Goal: Task Accomplishment & Management: Manage account settings

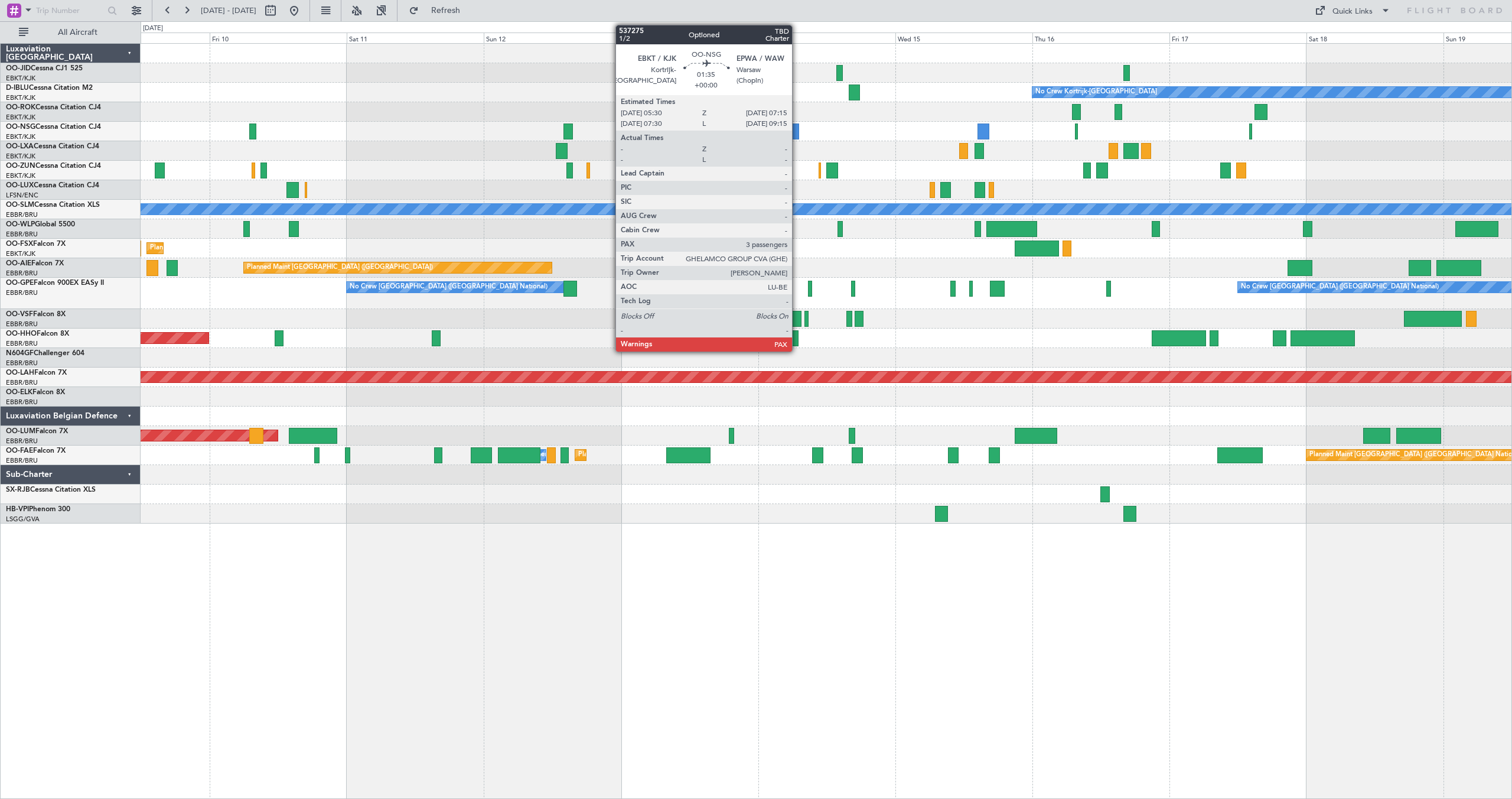
click at [797, 129] on div at bounding box center [794, 131] width 10 height 16
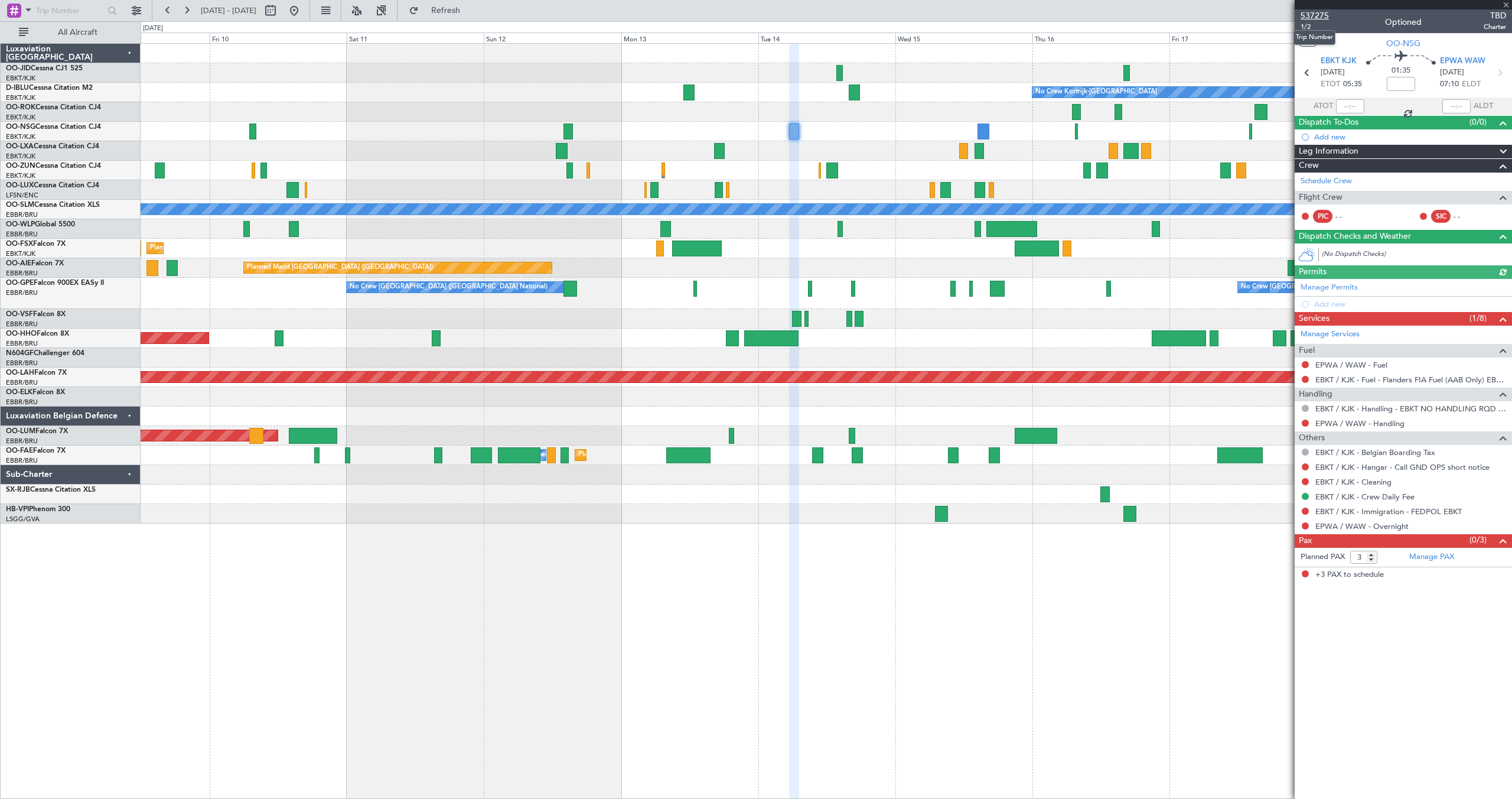
click at [1323, 14] on span "537275" at bounding box center [1315, 15] width 29 height 13
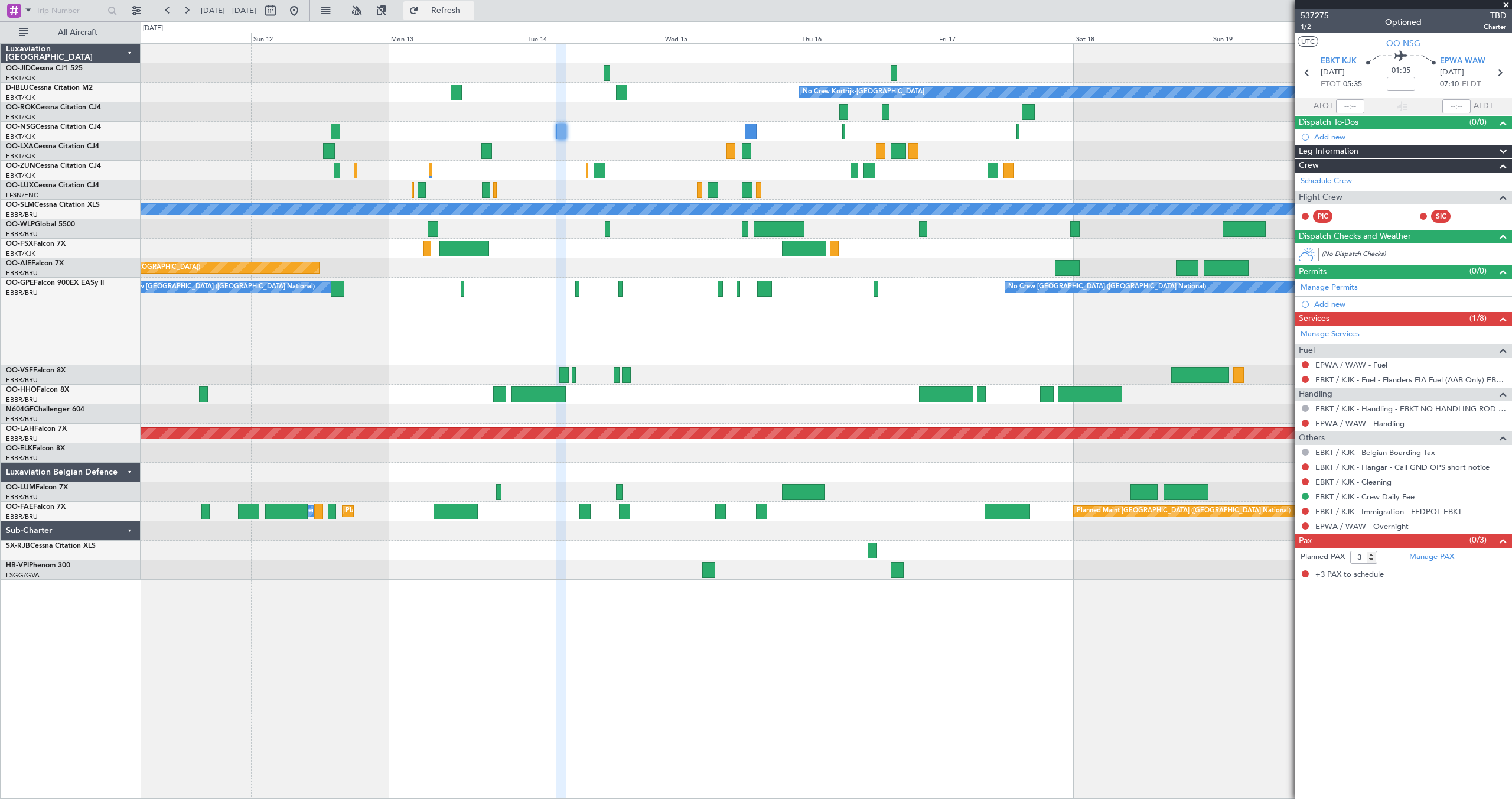
click at [448, 11] on button "Refresh" at bounding box center [439, 11] width 71 height 19
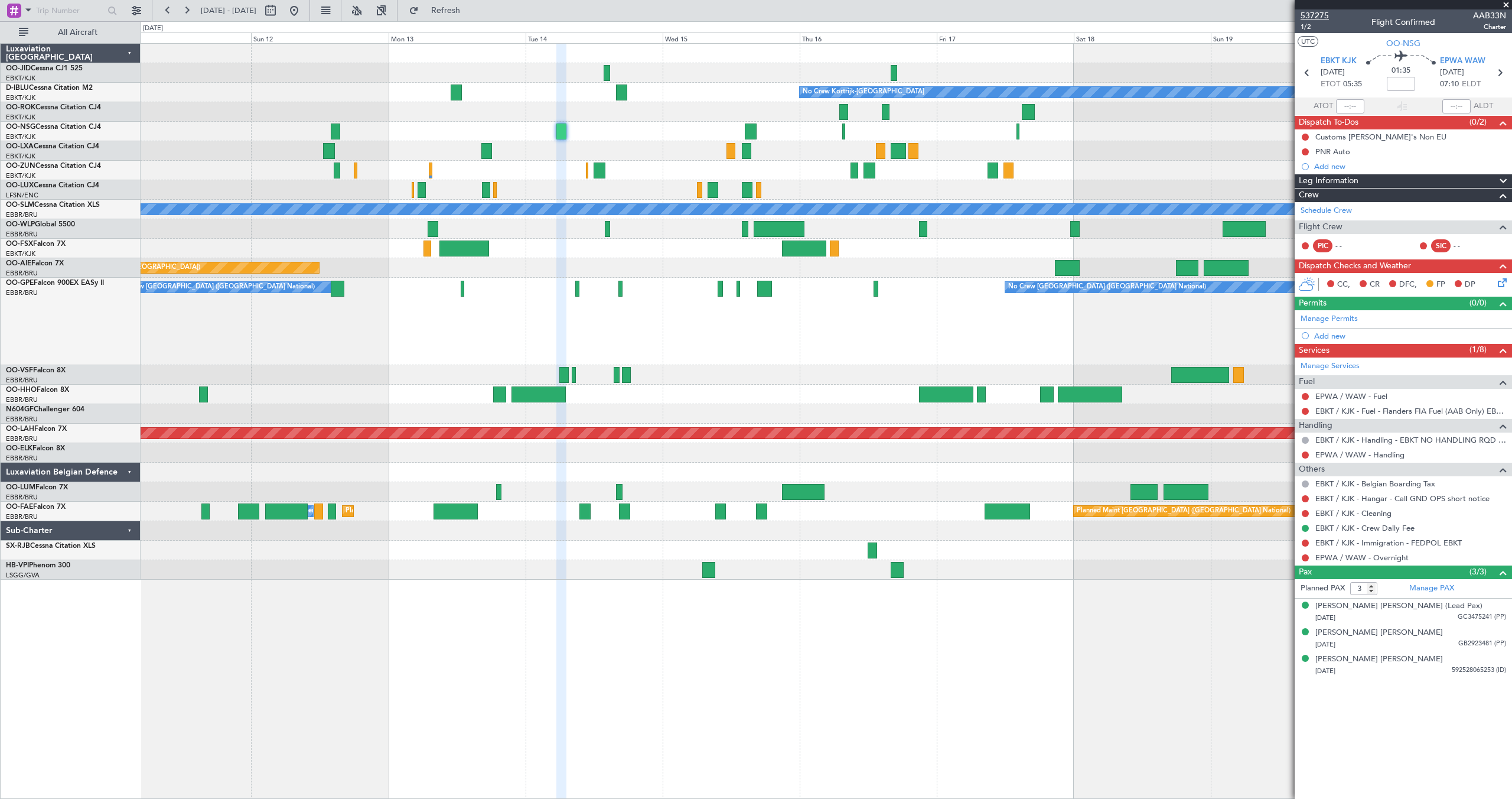
click at [1315, 15] on span "537275" at bounding box center [1315, 15] width 29 height 13
click at [1509, 4] on span at bounding box center [1506, 5] width 12 height 11
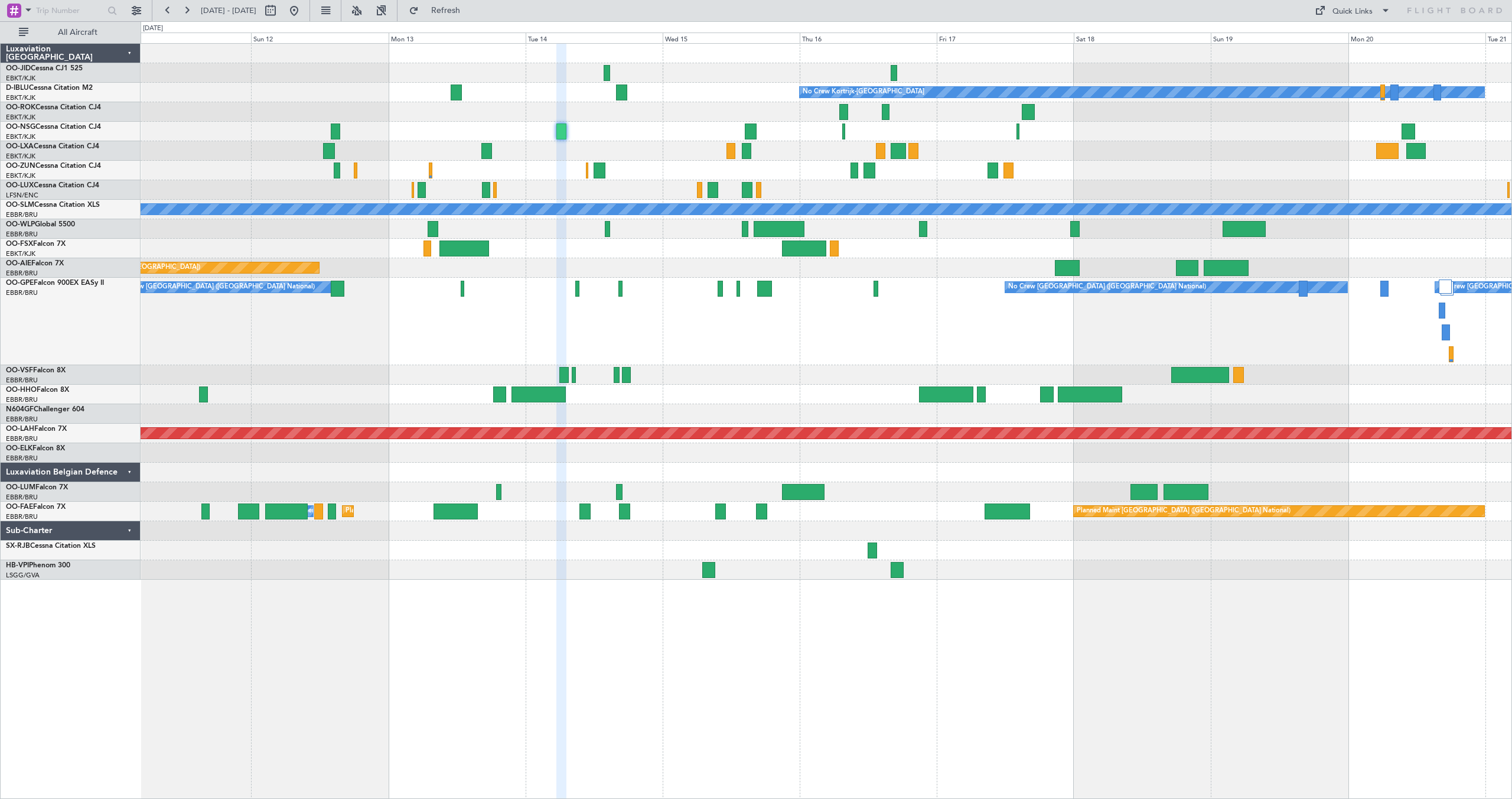
type input "0"
click at [303, 10] on button at bounding box center [294, 11] width 19 height 19
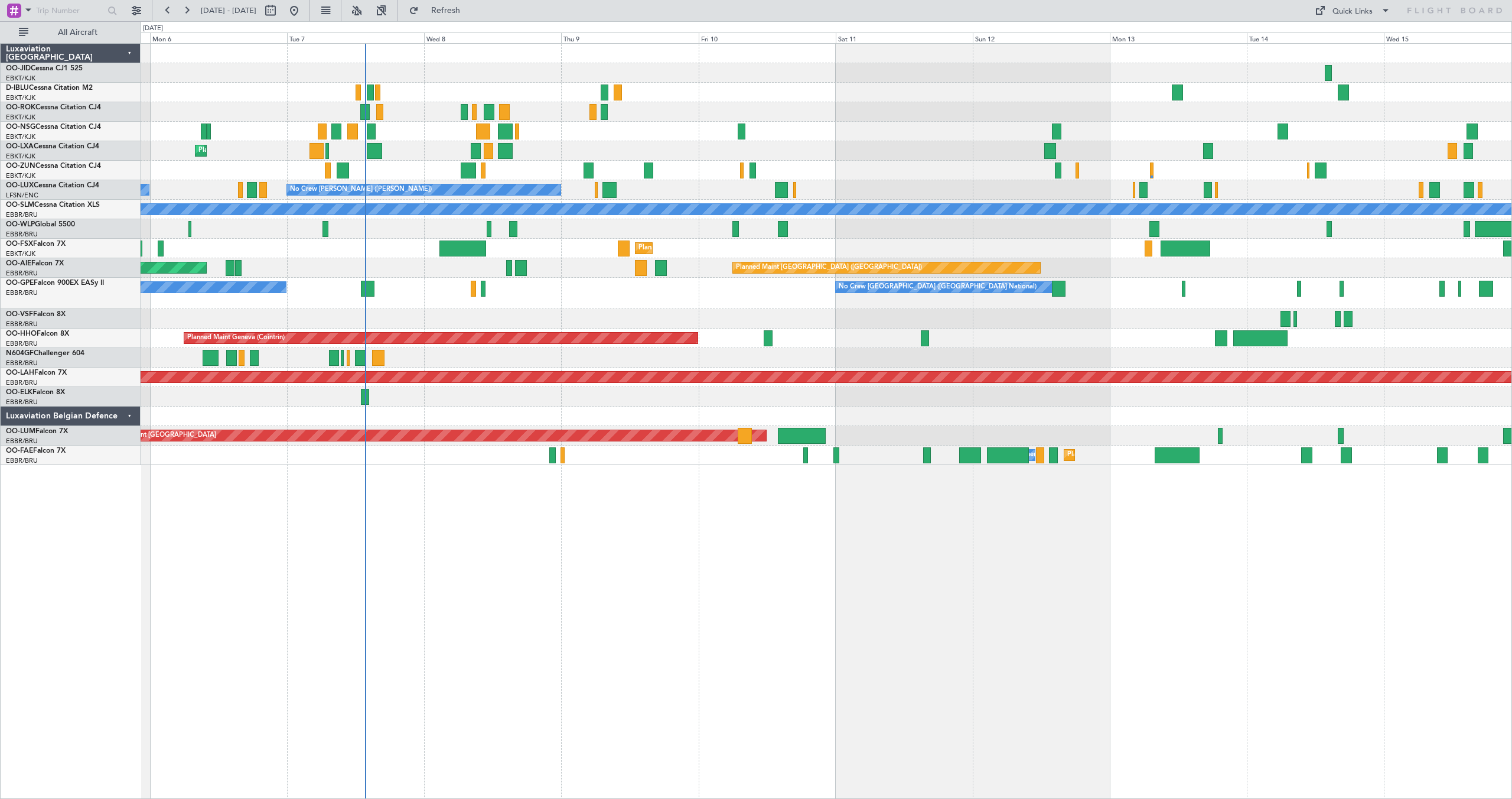
click at [639, 148] on div "No Crew Kortrijk-Wevelgem Planned Maint Kortrijk-Wevelgem No Crew Nancy (Essey)…" at bounding box center [826, 255] width 1371 height 422
